Goal: Information Seeking & Learning: Learn about a topic

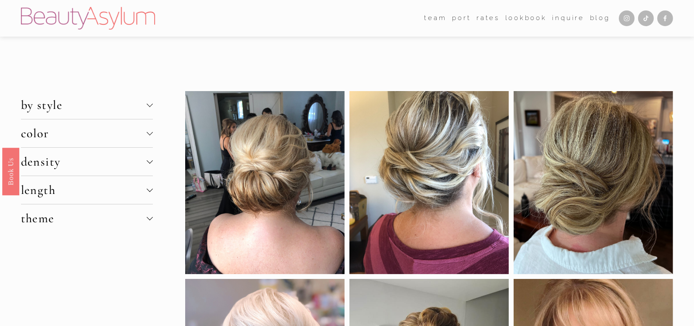
click at [145, 159] on span "density" at bounding box center [84, 162] width 126 height 15
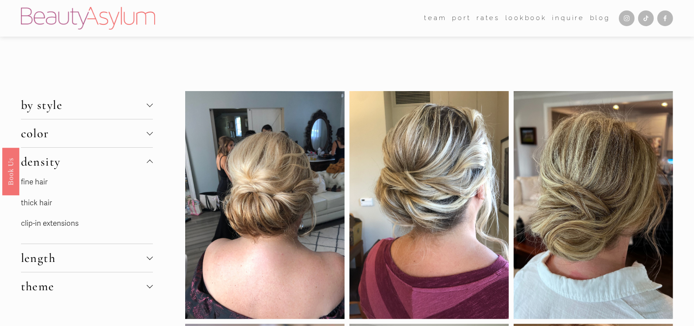
click at [49, 200] on link "thick hair" at bounding box center [36, 203] width 31 height 9
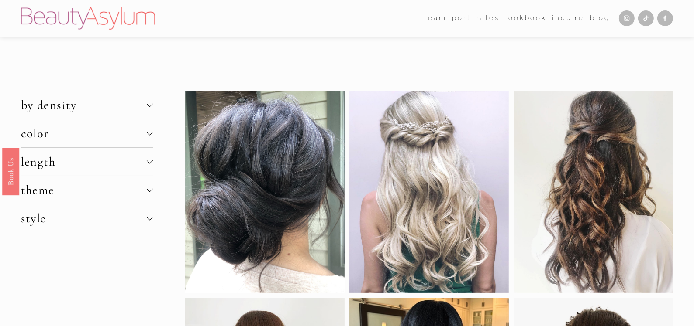
click at [152, 189] on div at bounding box center [150, 189] width 6 height 6
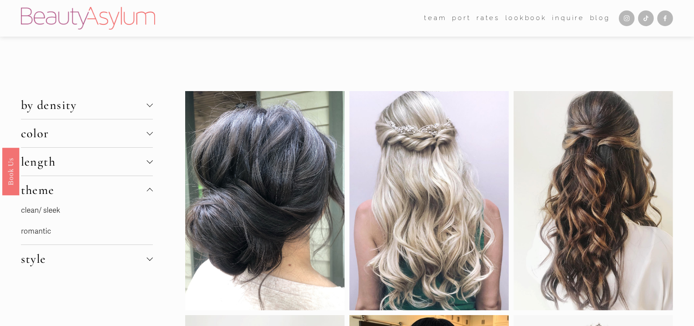
click at [150, 189] on div at bounding box center [150, 191] width 6 height 6
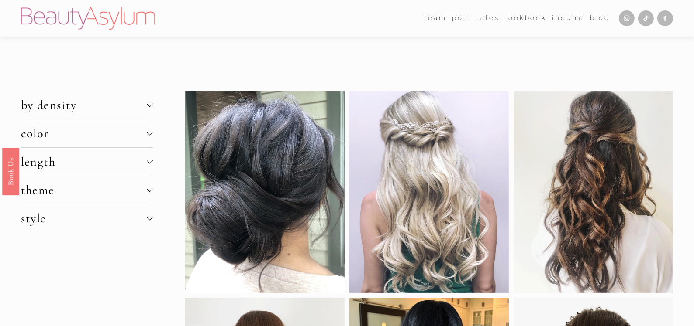
click at [147, 192] on div at bounding box center [150, 190] width 6 height 6
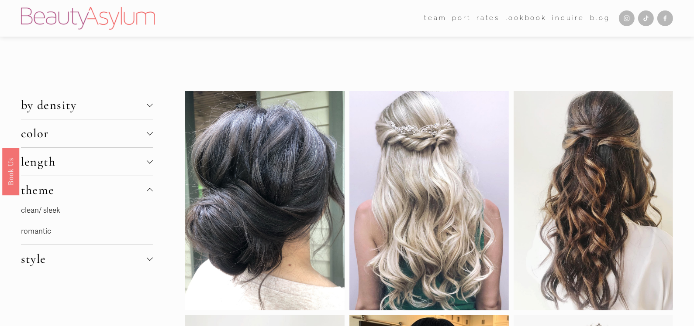
click at [147, 192] on div at bounding box center [150, 190] width 6 height 6
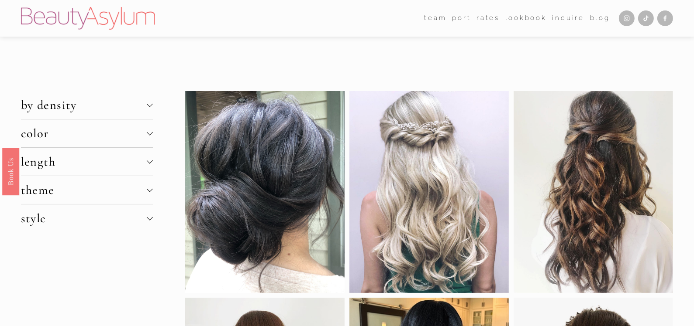
click at [149, 162] on div at bounding box center [150, 161] width 6 height 6
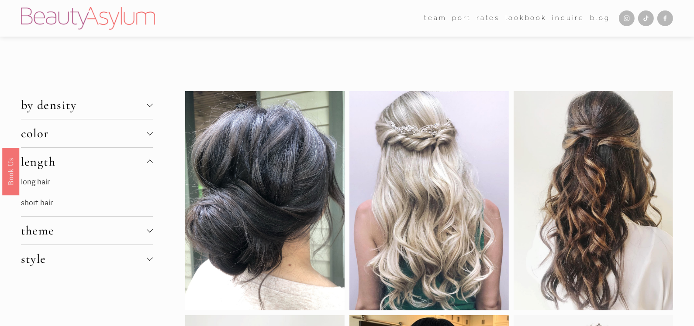
click at [151, 161] on div at bounding box center [150, 163] width 6 height 6
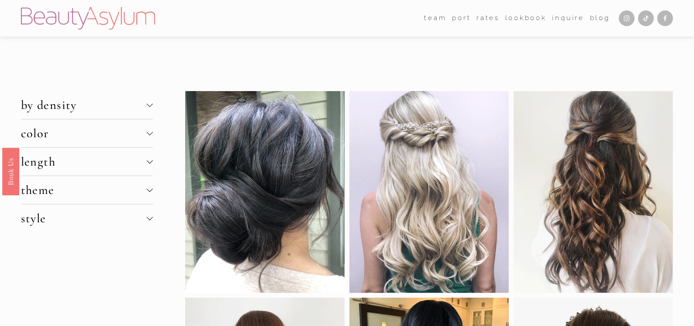
click at [148, 136] on div at bounding box center [150, 134] width 6 height 6
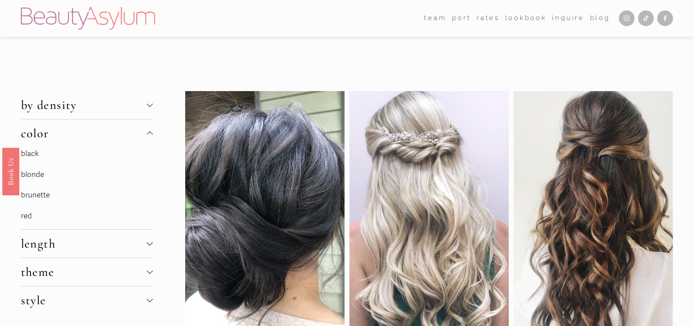
click at [37, 175] on link "blonde" at bounding box center [32, 174] width 23 height 9
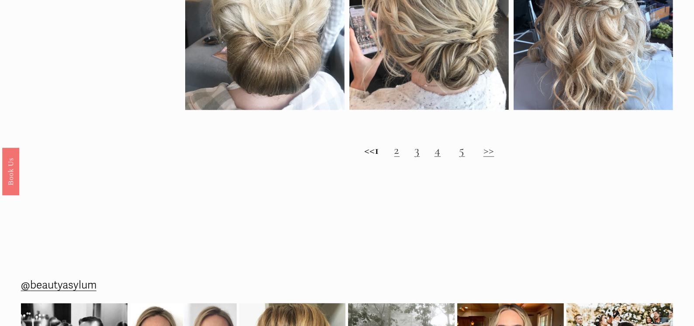
scroll to position [960, 0]
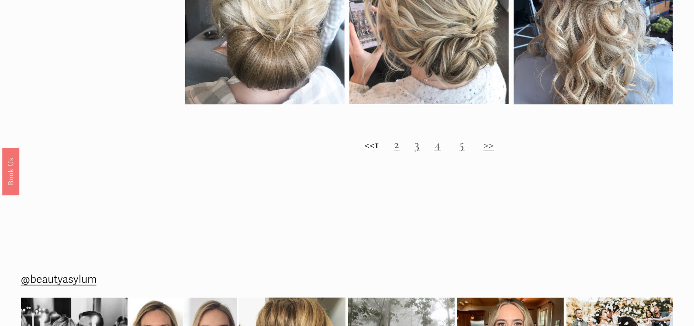
click at [409, 152] on h2 "<< 1 2 3 4 5 >>" at bounding box center [429, 144] width 488 height 14
click at [399, 152] on link "2" at bounding box center [396, 144] width 5 height 15
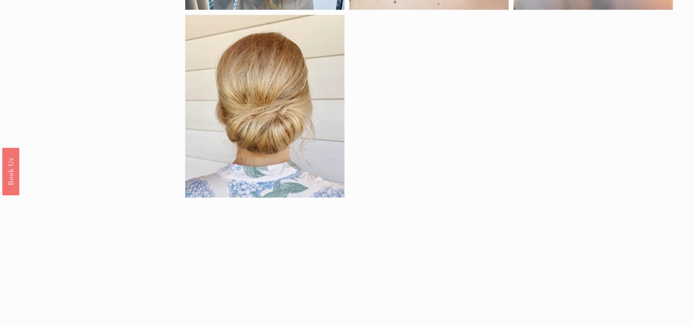
scroll to position [698, 0]
